Goal: Find specific page/section: Find specific page/section

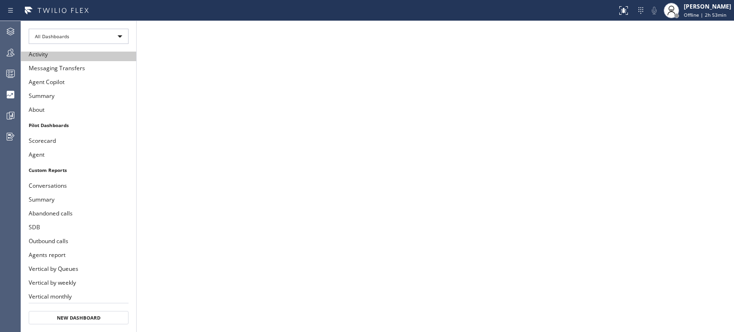
scroll to position [78, 0]
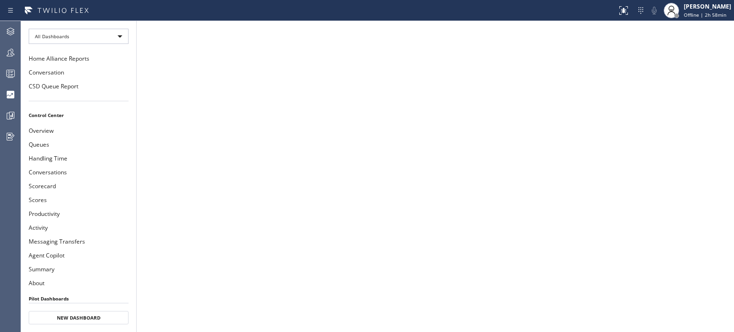
scroll to position [173, 0]
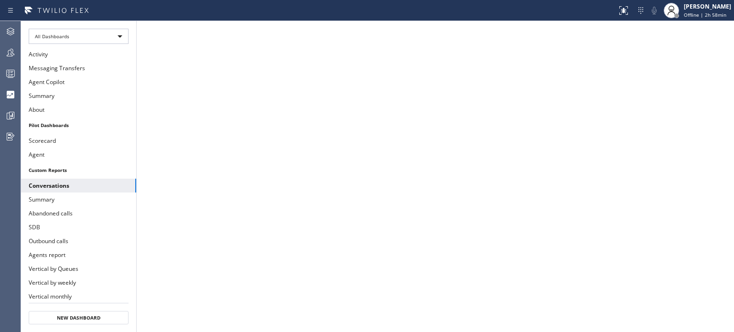
click at [70, 164] on li "Custom Reports" at bounding box center [78, 170] width 115 height 12
click at [59, 164] on li "Custom Reports" at bounding box center [78, 170] width 115 height 12
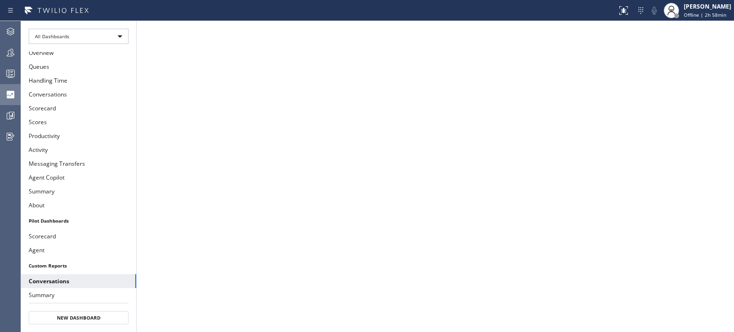
click at [11, 98] on icon at bounding box center [10, 94] width 11 height 11
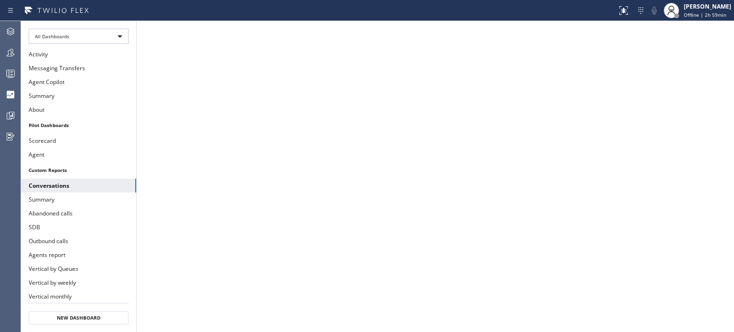
scroll to position [126, 0]
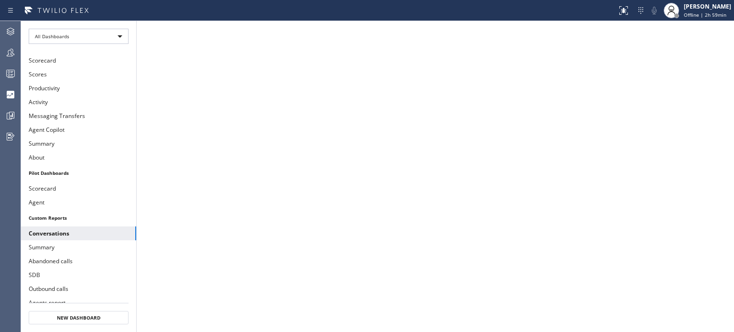
click at [61, 212] on li "Custom Reports" at bounding box center [78, 218] width 115 height 12
click at [67, 226] on button "Conversations" at bounding box center [78, 233] width 115 height 14
click at [53, 212] on li "Custom Reports" at bounding box center [78, 218] width 115 height 12
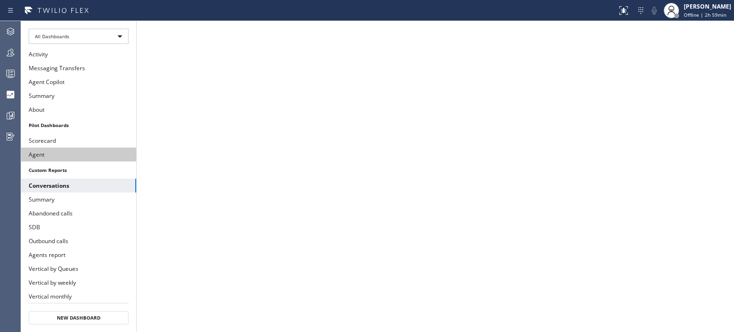
scroll to position [0, 0]
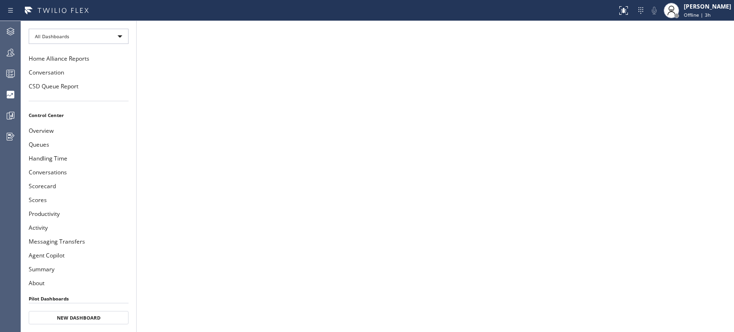
drag, startPoint x: 259, startPoint y: 31, endPoint x: 115, endPoint y: 117, distance: 167.7
click at [115, 117] on li "Control Center" at bounding box center [78, 115] width 115 height 12
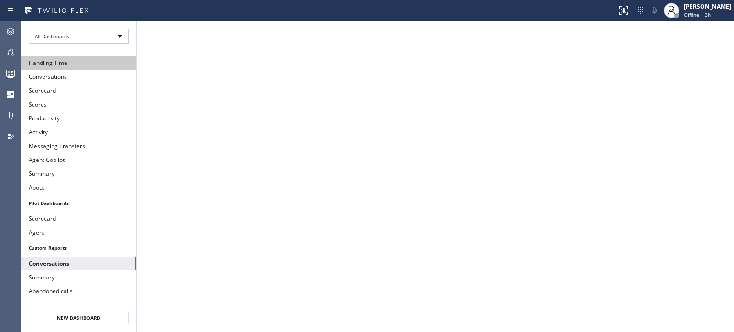
scroll to position [173, 0]
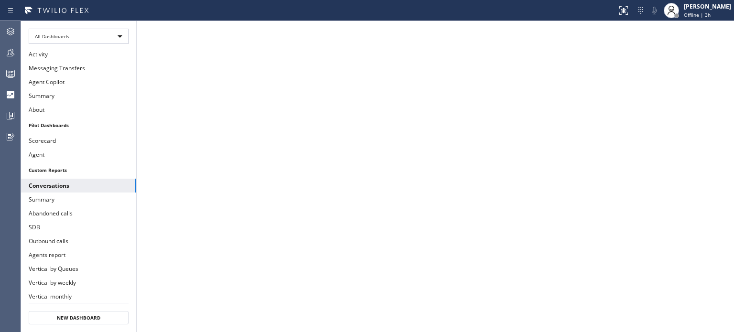
click at [64, 164] on li "Custom Reports" at bounding box center [78, 170] width 115 height 12
click at [67, 164] on li "Custom Reports" at bounding box center [78, 170] width 115 height 12
click at [65, 164] on li "Custom Reports" at bounding box center [78, 170] width 115 height 12
click at [66, 164] on li "Custom Reports" at bounding box center [78, 170] width 115 height 12
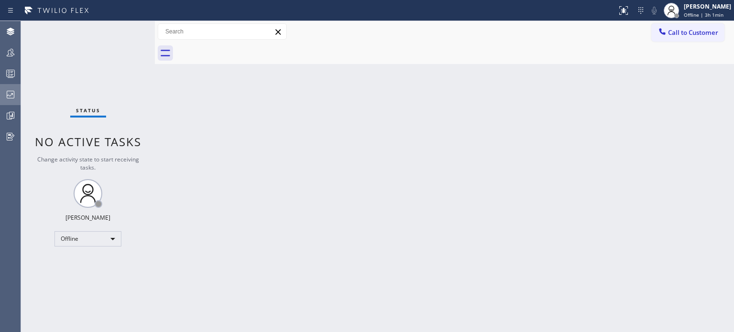
click at [5, 94] on icon at bounding box center [10, 94] width 11 height 11
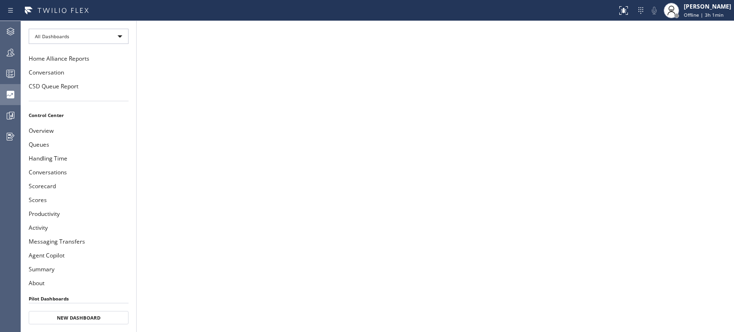
scroll to position [187, 0]
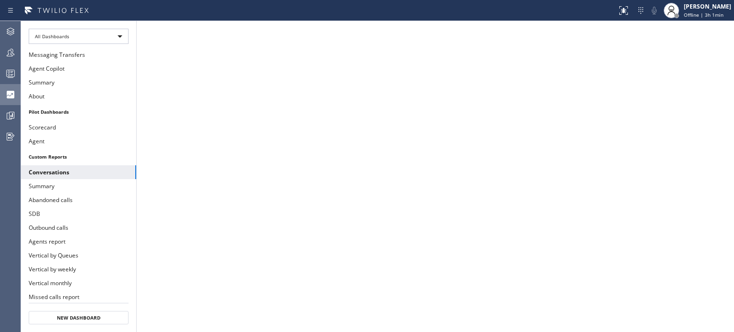
click at [57, 150] on li "Custom Reports" at bounding box center [78, 156] width 115 height 12
click at [58, 179] on button "Summary" at bounding box center [78, 186] width 115 height 14
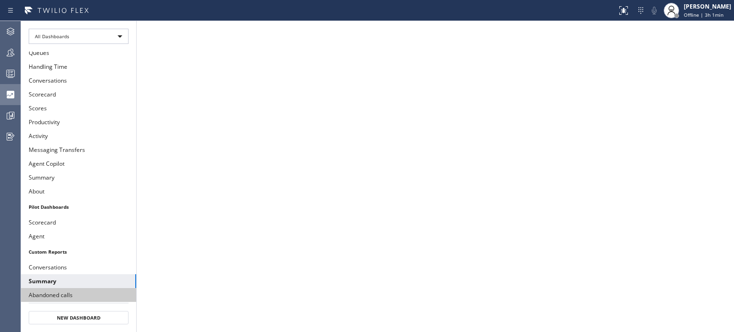
scroll to position [187, 0]
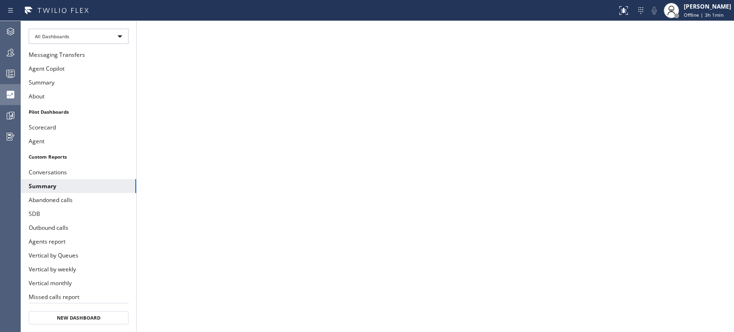
click at [61, 304] on button "CC Attendance" at bounding box center [78, 311] width 115 height 14
